Goal: Book appointment/travel/reservation

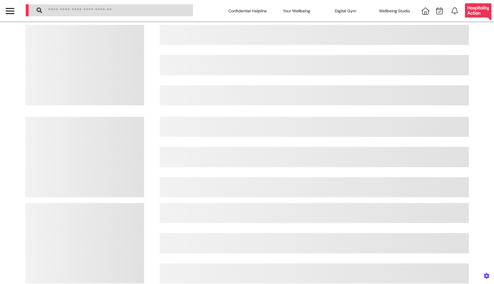
select select "**"
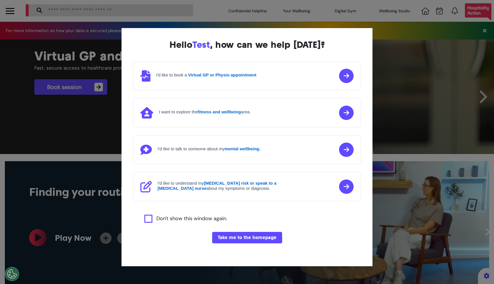
scroll to position [0, 246]
click at [248, 233] on button "Take me to the homepage" at bounding box center [247, 237] width 70 height 11
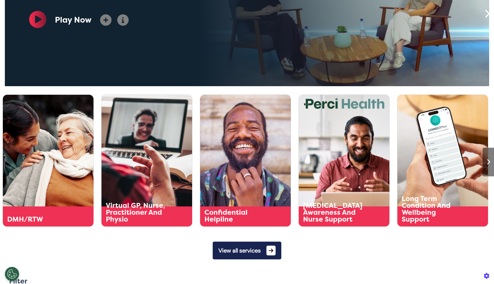
scroll to position [267, 0]
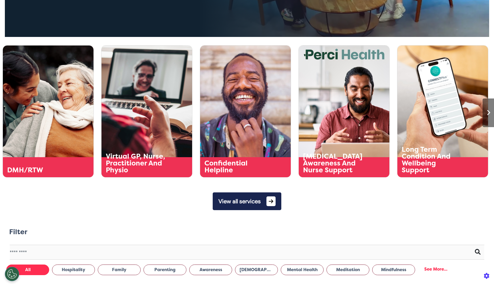
click at [234, 201] on button "View all services" at bounding box center [247, 201] width 69 height 18
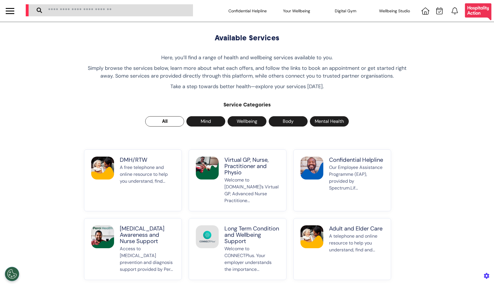
scroll to position [16, 0]
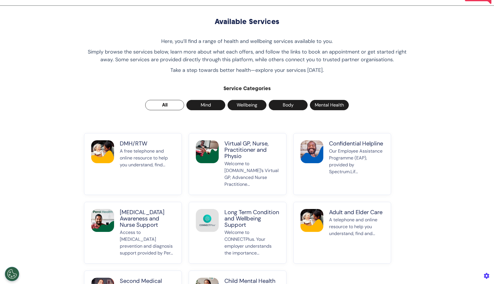
click at [172, 145] on p "DMH/RTW" at bounding box center [147, 143] width 55 height 6
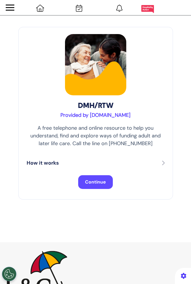
click at [111, 183] on button "Continue" at bounding box center [95, 182] width 35 height 14
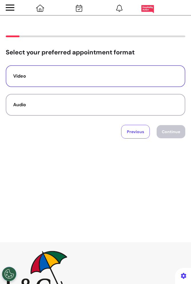
click at [145, 78] on div "Video" at bounding box center [95, 76] width 164 height 7
click at [178, 133] on button "Continue" at bounding box center [170, 131] width 29 height 13
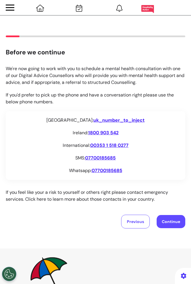
click at [175, 197] on p "If you feel like your a risk to yourself or others right please contact emergen…" at bounding box center [95, 196] width 179 height 14
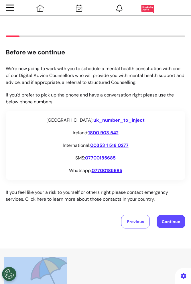
click at [175, 197] on p "If you feel like your a risk to yourself or others right please contact emergen…" at bounding box center [95, 196] width 179 height 14
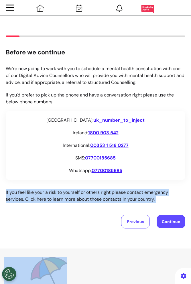
click at [175, 197] on p "If you feel like your a risk to yourself or others right please contact emergen…" at bounding box center [95, 196] width 179 height 14
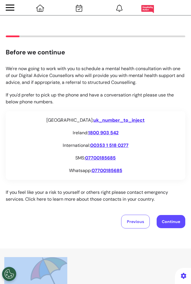
click at [175, 197] on p "If you feel like your a risk to yourself or others right please contact emergen…" at bounding box center [95, 196] width 179 height 14
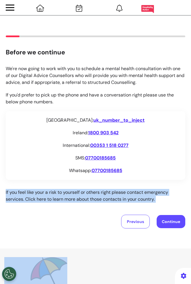
click at [175, 197] on p "If you feel like your a risk to yourself or others right please contact emergen…" at bounding box center [95, 196] width 179 height 14
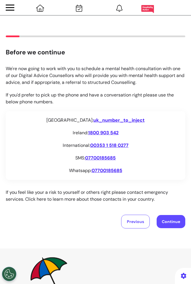
click at [175, 197] on p "If you feel like your a risk to yourself or others right please contact emergen…" at bounding box center [95, 196] width 179 height 14
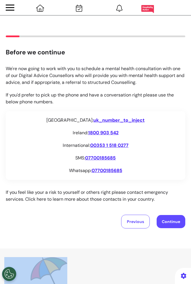
click at [175, 197] on p "If you feel like your a risk to yourself or others right please contact emergen…" at bounding box center [95, 196] width 179 height 14
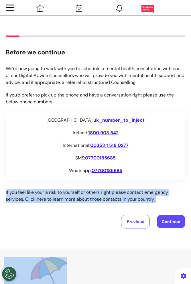
click at [175, 197] on p "If you feel like your a risk to yourself or others right please contact emergen…" at bounding box center [95, 196] width 179 height 14
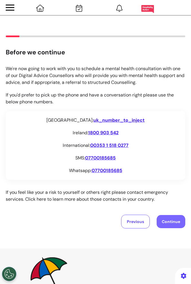
click at [175, 220] on button "Continue" at bounding box center [170, 221] width 29 height 13
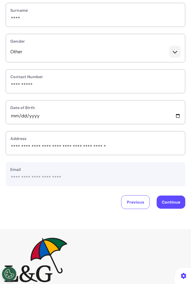
scroll to position [135, 0]
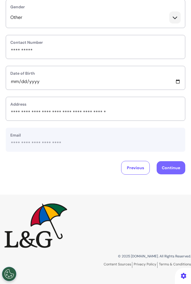
click at [169, 167] on button "Continue" at bounding box center [170, 167] width 29 height 13
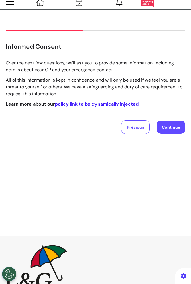
scroll to position [0, 0]
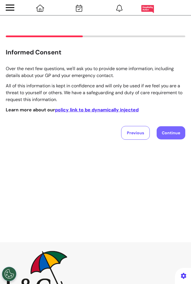
click at [171, 132] on button "Continue" at bounding box center [170, 132] width 29 height 13
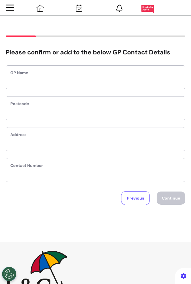
click at [146, 85] on div "GP Name" at bounding box center [95, 77] width 179 height 24
click at [146, 79] on input "text" at bounding box center [95, 80] width 170 height 7
type input "*******"
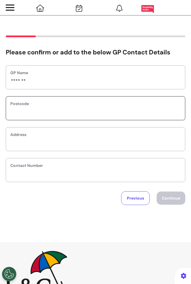
type input "*"
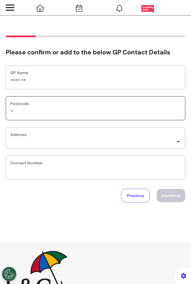
select select
type input "*"
select select
type input "**"
select select
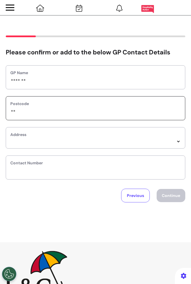
type input "***"
select select
type input "***"
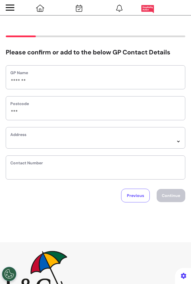
click at [8, 7] on div at bounding box center [10, 7] width 9 height 1
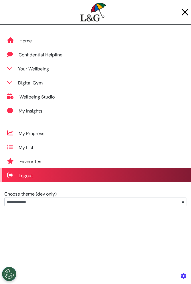
click at [39, 173] on div "Logout" at bounding box center [95, 175] width 190 height 14
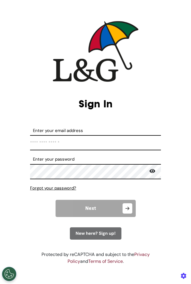
click at [125, 145] on input "Enter your email address" at bounding box center [95, 142] width 131 height 15
type input "**********"
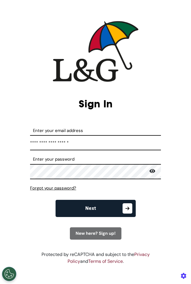
click at [108, 208] on button "Next" at bounding box center [95, 207] width 80 height 17
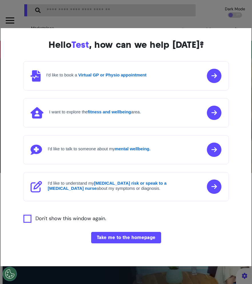
scroll to position [0, 157]
click at [150, 234] on button "Take me to the homepage" at bounding box center [126, 237] width 70 height 11
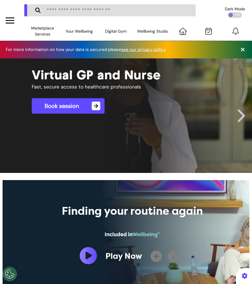
click at [97, 111] on link "Book session →" at bounding box center [68, 105] width 73 height 15
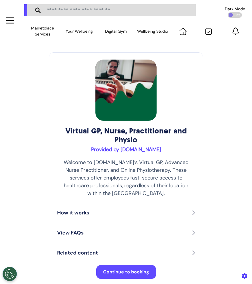
click at [149, 265] on button "Continue to booking" at bounding box center [126, 272] width 60 height 14
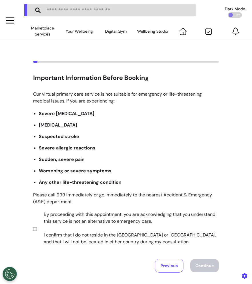
click at [126, 237] on label "By proceeding with this appointment, you are acknowledging that you understand …" at bounding box center [127, 228] width 179 height 34
click at [199, 262] on button "Continue" at bounding box center [204, 265] width 29 height 13
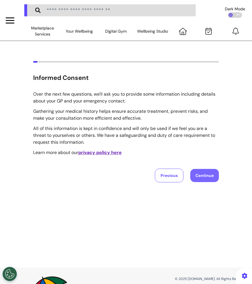
click at [201, 171] on button "Continue" at bounding box center [204, 175] width 29 height 13
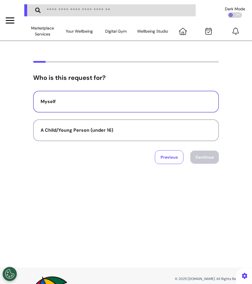
click at [155, 105] on button "Myself" at bounding box center [126, 102] width 186 height 22
click at [205, 167] on div "Who is this request for? Myself A Child/Young Person (under 16) Previous Contin…" at bounding box center [126, 154] width 252 height 226
click at [205, 159] on button "Continue" at bounding box center [204, 156] width 29 height 13
select select "****"
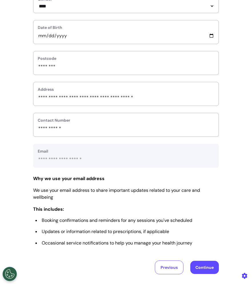
scroll to position [176, 0]
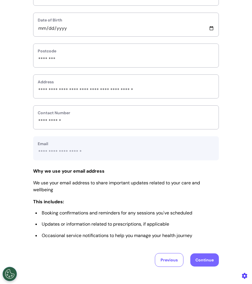
click at [207, 257] on button "Continue" at bounding box center [204, 259] width 29 height 13
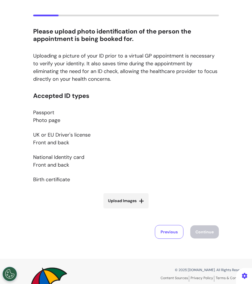
scroll to position [52, 0]
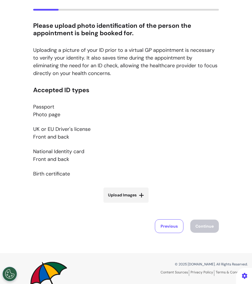
click at [145, 187] on label "Upload Images" at bounding box center [125, 194] width 45 height 15
click at [145, 204] on input "Upload Images" at bounding box center [126, 207] width 68 height 6
click at [188, 104] on p "Passport Photo page" at bounding box center [126, 110] width 186 height 15
click at [143, 195] on icon at bounding box center [141, 195] width 5 height 6
click at [143, 204] on input "Upload Images" at bounding box center [126, 207] width 68 height 6
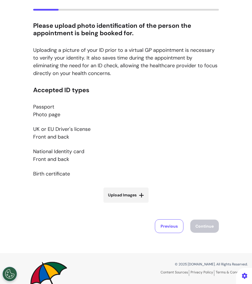
type input "**********"
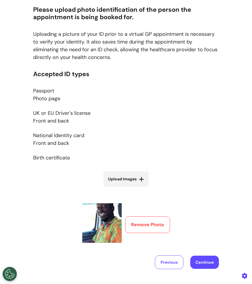
scroll to position [67, 0]
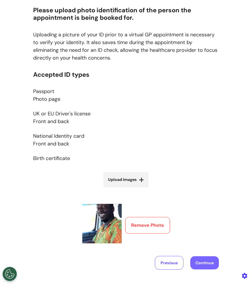
click at [205, 263] on button "Continue" at bounding box center [204, 262] width 29 height 13
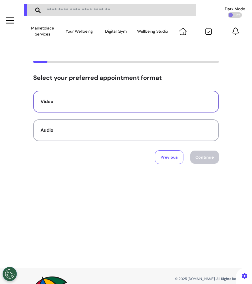
click at [191, 103] on div "Video" at bounding box center [126, 101] width 171 height 7
click at [205, 161] on button "Continue" at bounding box center [204, 156] width 29 height 13
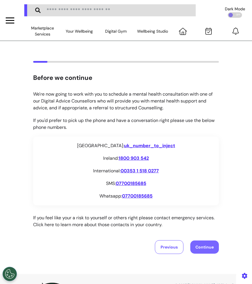
click at [205, 242] on button "Continue" at bounding box center [204, 246] width 29 height 13
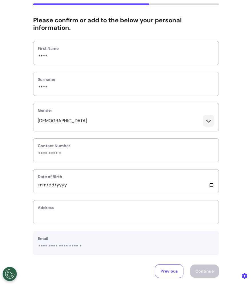
scroll to position [85, 0]
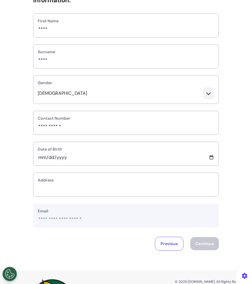
click at [146, 183] on div "Address" at bounding box center [126, 184] width 186 height 24
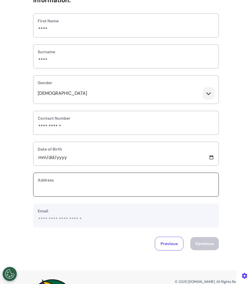
click at [146, 187] on input "text_area" at bounding box center [126, 187] width 177 height 7
type input "**********"
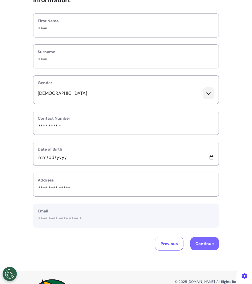
click at [201, 241] on button "Continue" at bounding box center [204, 243] width 29 height 13
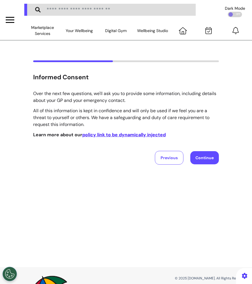
scroll to position [0, 0]
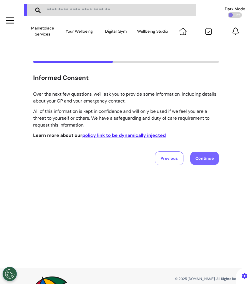
click at [208, 158] on button "Continue" at bounding box center [204, 157] width 29 height 13
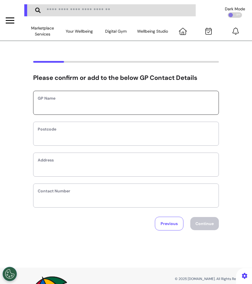
click at [181, 107] on input "text" at bounding box center [126, 106] width 177 height 7
type input "*******"
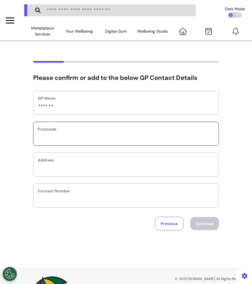
type input "*"
select select
type input "*"
select select
type input "**"
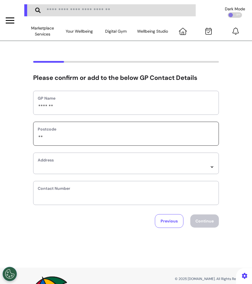
select select
type input "***"
select select
type input "****"
select select
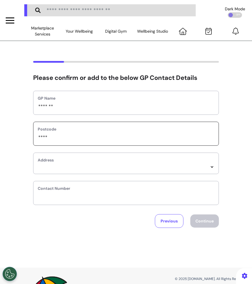
type input "*****"
select select
type input "******"
select select
type input "******"
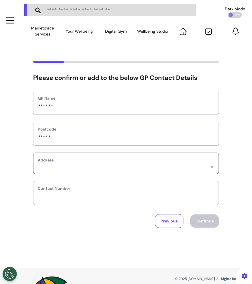
click at [135, 168] on select "*****" at bounding box center [126, 166] width 177 height 5
select select
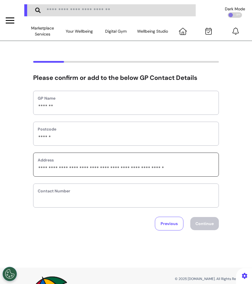
click at [135, 203] on div "Contact Number" at bounding box center [126, 195] width 186 height 24
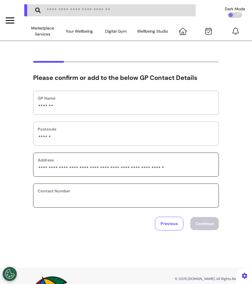
click at [134, 197] on input "phone" at bounding box center [126, 198] width 177 height 7
type input "**********"
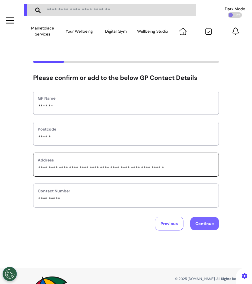
click at [200, 230] on button "Continue" at bounding box center [204, 223] width 29 height 13
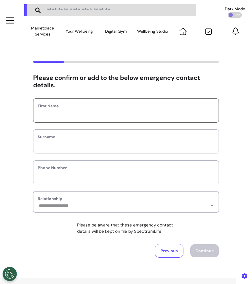
click at [159, 113] on input "text" at bounding box center [126, 113] width 177 height 7
type input "*****"
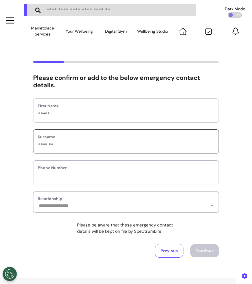
type input "*******"
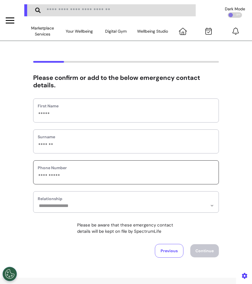
type input "**********"
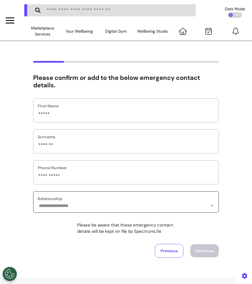
click at [141, 208] on select "**********" at bounding box center [126, 205] width 177 height 5
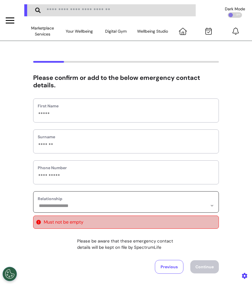
select select "**********"
click at [38, 203] on select "**********" at bounding box center [126, 205] width 177 height 5
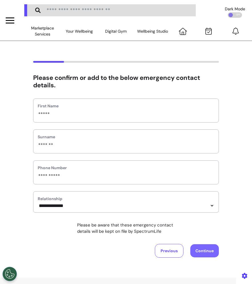
click at [198, 251] on button "Continue" at bounding box center [204, 250] width 29 height 13
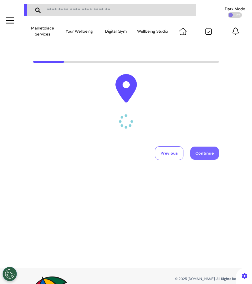
click at [198, 151] on button "Continue" at bounding box center [204, 152] width 29 height 13
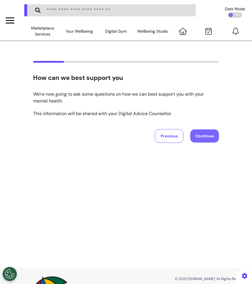
click at [216, 134] on button "Continue" at bounding box center [204, 135] width 29 height 13
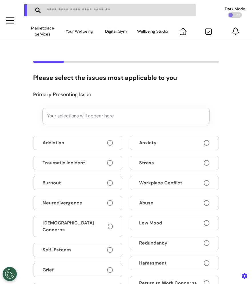
click at [69, 146] on button "Addiction" at bounding box center [77, 142] width 89 height 14
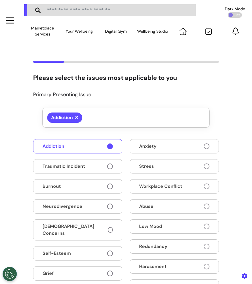
click at [134, 148] on button "Anxiety" at bounding box center [174, 146] width 89 height 14
click at [95, 166] on button "Traumatic Incident" at bounding box center [77, 166] width 89 height 14
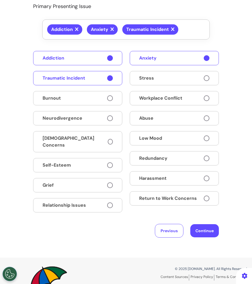
scroll to position [120, 0]
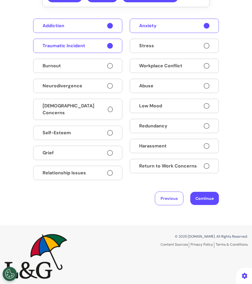
click at [190, 193] on div "Previous Continue" at bounding box center [126, 198] width 186 height 14
click at [202, 192] on button "Continue" at bounding box center [204, 197] width 29 height 13
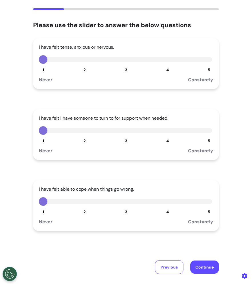
scroll to position [67, 0]
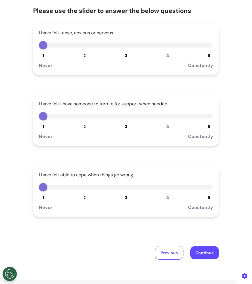
click at [81, 122] on div "I have felt I have someone to turn to for support when needed. 1 2 3 4 5 Never …" at bounding box center [126, 120] width 186 height 51
click at [81, 116] on button "2" at bounding box center [84, 116] width 9 height 9
click at [128, 187] on button "3" at bounding box center [126, 187] width 9 height 9
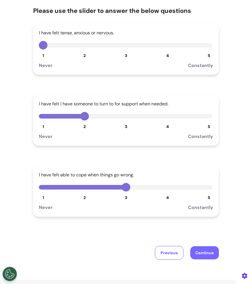
click at [205, 251] on button "Continue" at bounding box center [204, 252] width 29 height 13
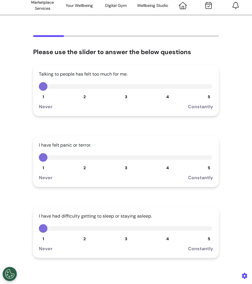
scroll to position [27, 0]
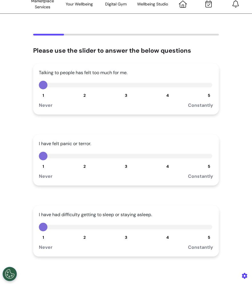
click at [85, 156] on button "2" at bounding box center [84, 155] width 9 height 9
click at [128, 231] on div "1 2 3 4 5" at bounding box center [126, 226] width 174 height 9
click at [128, 227] on button "3" at bounding box center [126, 226] width 9 height 9
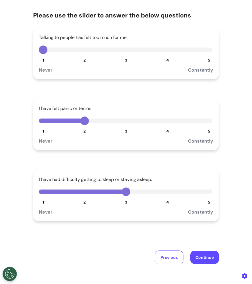
scroll to position [74, 0]
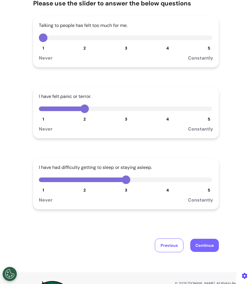
click at [199, 249] on button "Continue" at bounding box center [204, 244] width 29 height 13
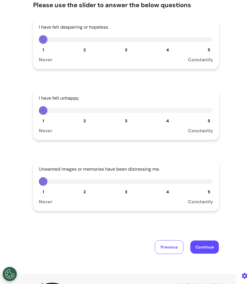
scroll to position [77, 0]
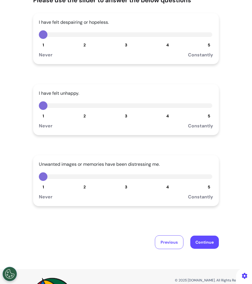
click at [208, 108] on button "5" at bounding box center [209, 105] width 9 height 9
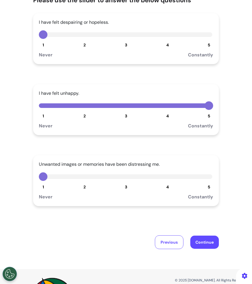
click at [168, 176] on button "4" at bounding box center [167, 176] width 9 height 9
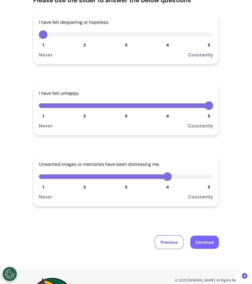
click at [212, 237] on button "Continue" at bounding box center [204, 241] width 29 height 13
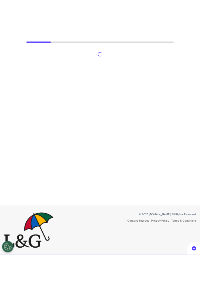
scroll to position [45, 0]
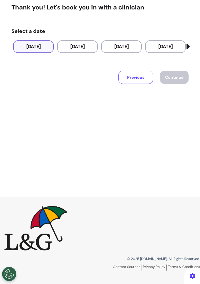
click at [38, 43] on button "[DATE]" at bounding box center [33, 46] width 41 height 13
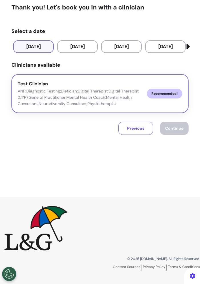
click at [45, 78] on button "Test Clinician ANP;Diagnostic Testing;Dietician;Digital Therapist;Digital Thera…" at bounding box center [99, 93] width 177 height 39
click at [171, 127] on span "Continue" at bounding box center [174, 127] width 18 height 5
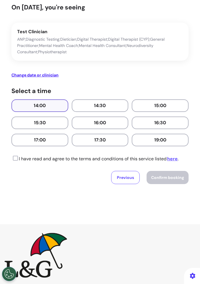
click at [55, 105] on button "14:00" at bounding box center [39, 105] width 57 height 13
click at [54, 161] on p "I have read and agree to the terms and conditions of this service listed here ." at bounding box center [94, 158] width 167 height 7
click at [15, 156] on icon at bounding box center [14, 158] width 7 height 6
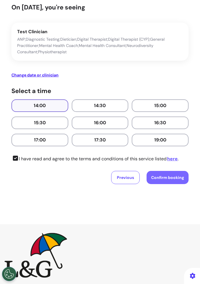
click at [170, 177] on span "Confirm booking" at bounding box center [167, 177] width 33 height 5
